Goal: Navigation & Orientation: Find specific page/section

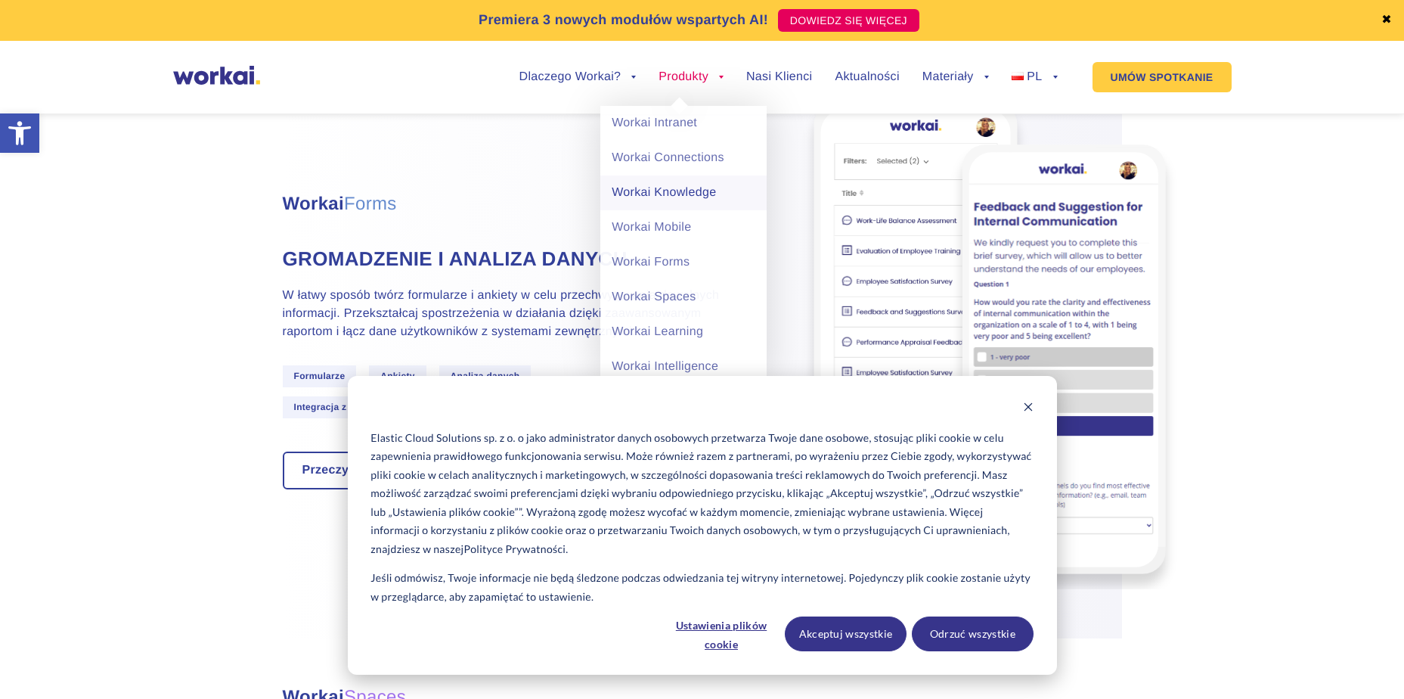
scroll to position [3251, 0]
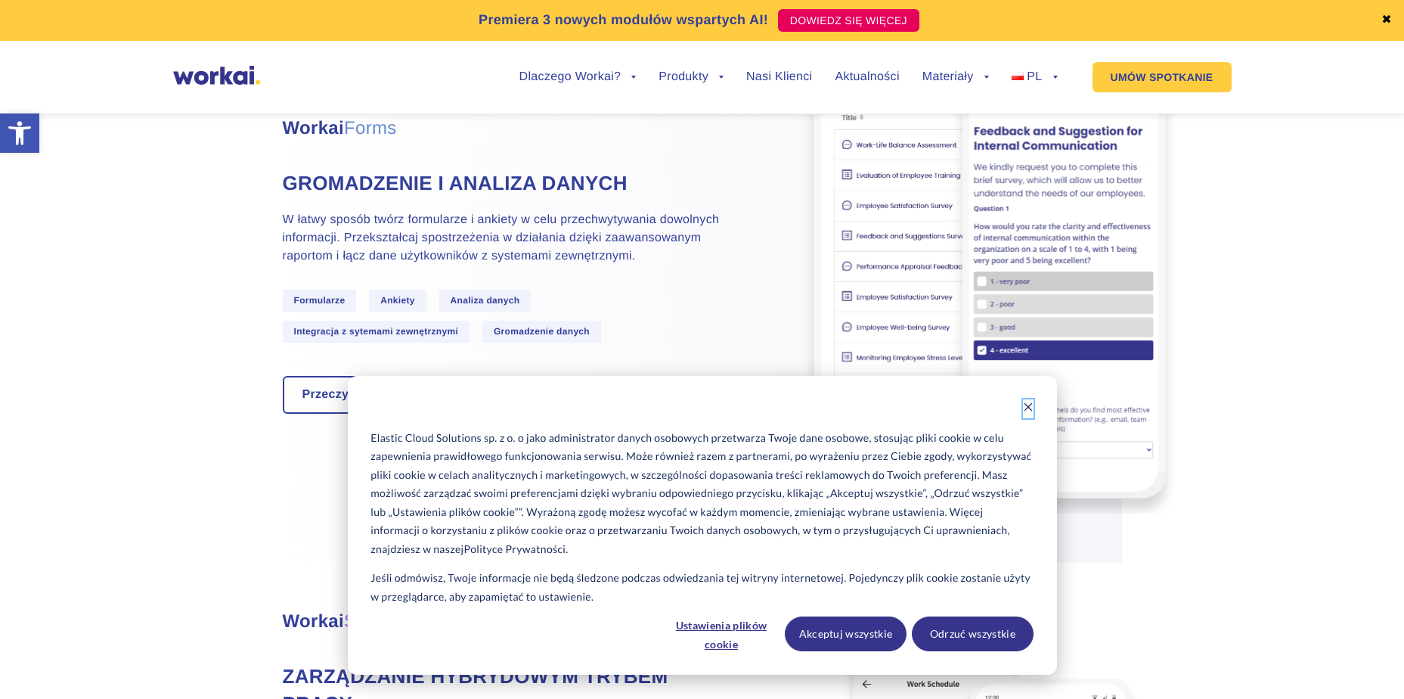
click at [1030, 400] on button "Dismiss cookie banner" at bounding box center [1028, 408] width 11 height 19
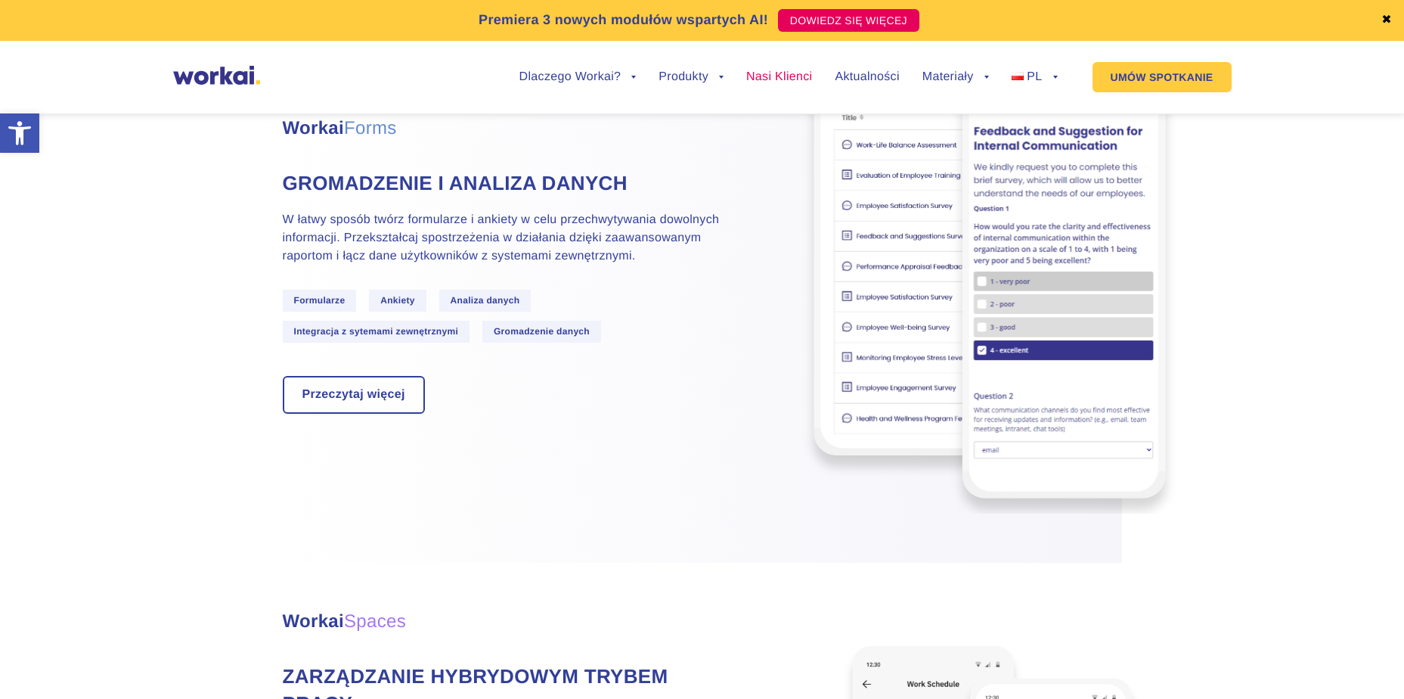
click at [788, 73] on link "Nasi Klienci" at bounding box center [779, 77] width 66 height 12
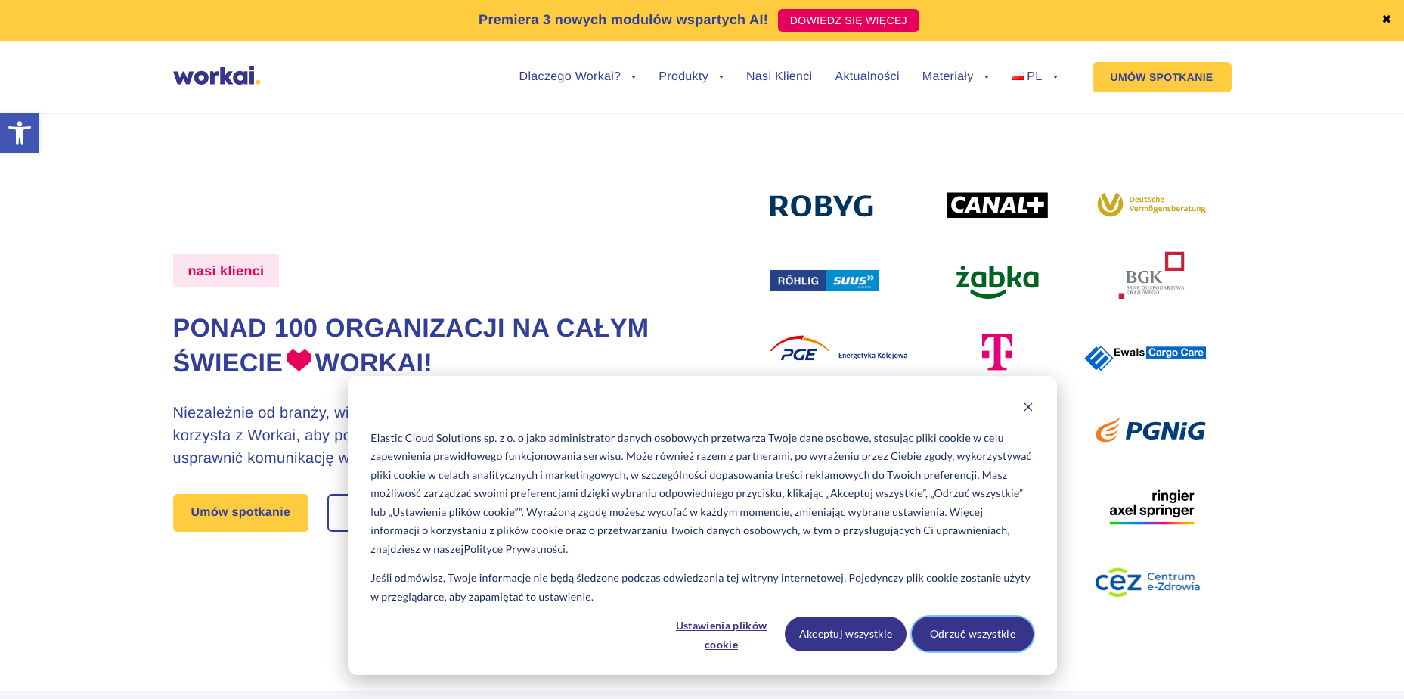
click at [947, 628] on button "Odrzuć wszystkie" at bounding box center [973, 633] width 122 height 35
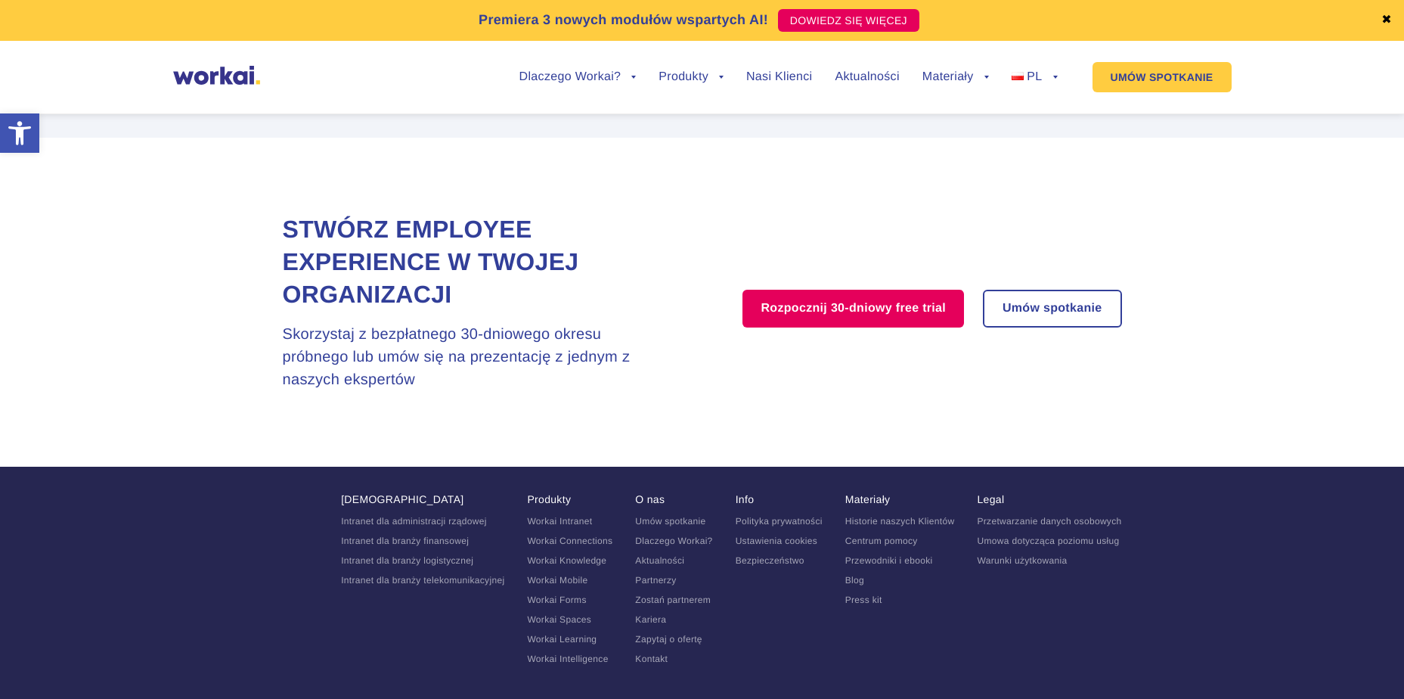
scroll to position [3009, 0]
